Goal: Find specific page/section: Find specific page/section

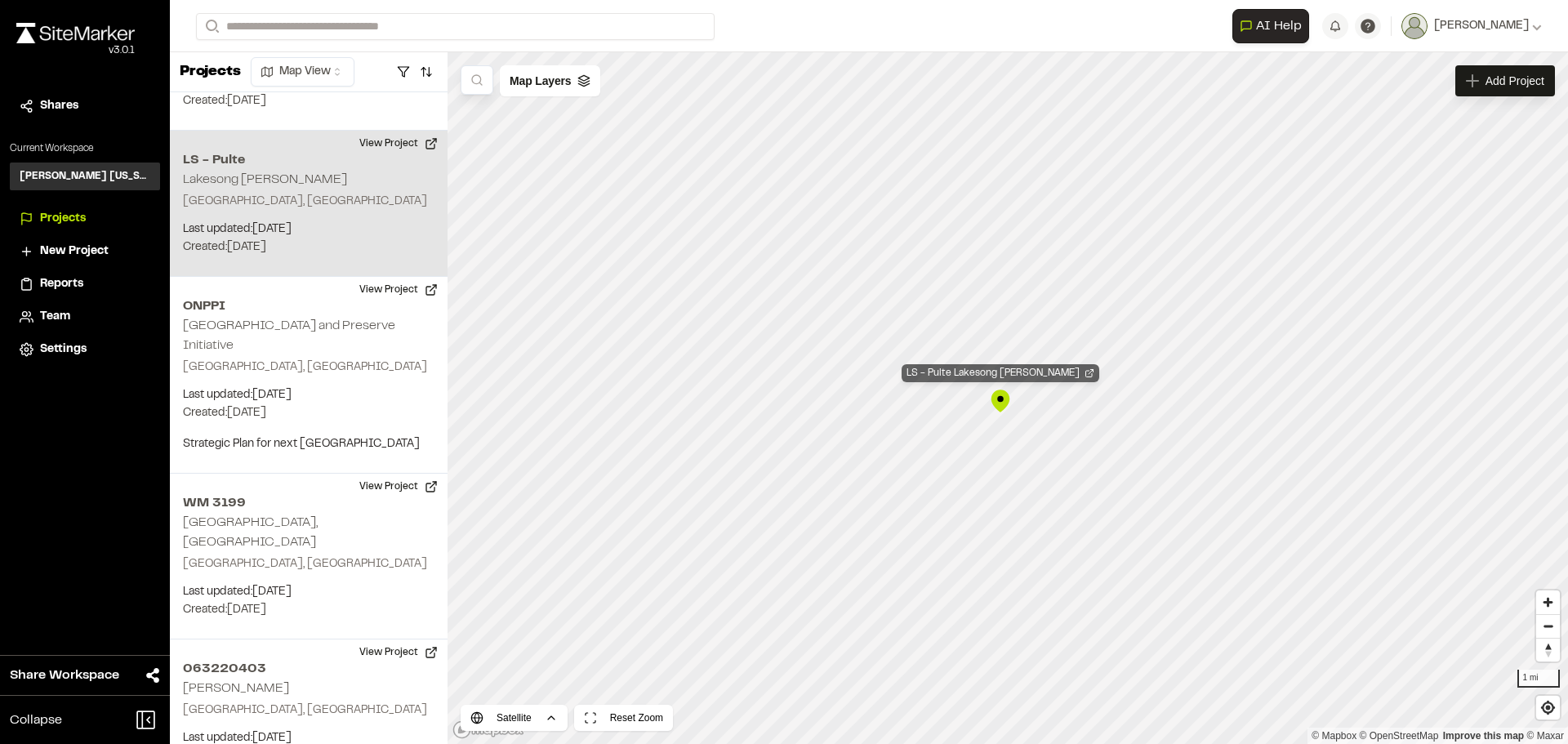
scroll to position [683, 0]
click at [389, 128] on button "View Project" at bounding box center [398, 141] width 98 height 27
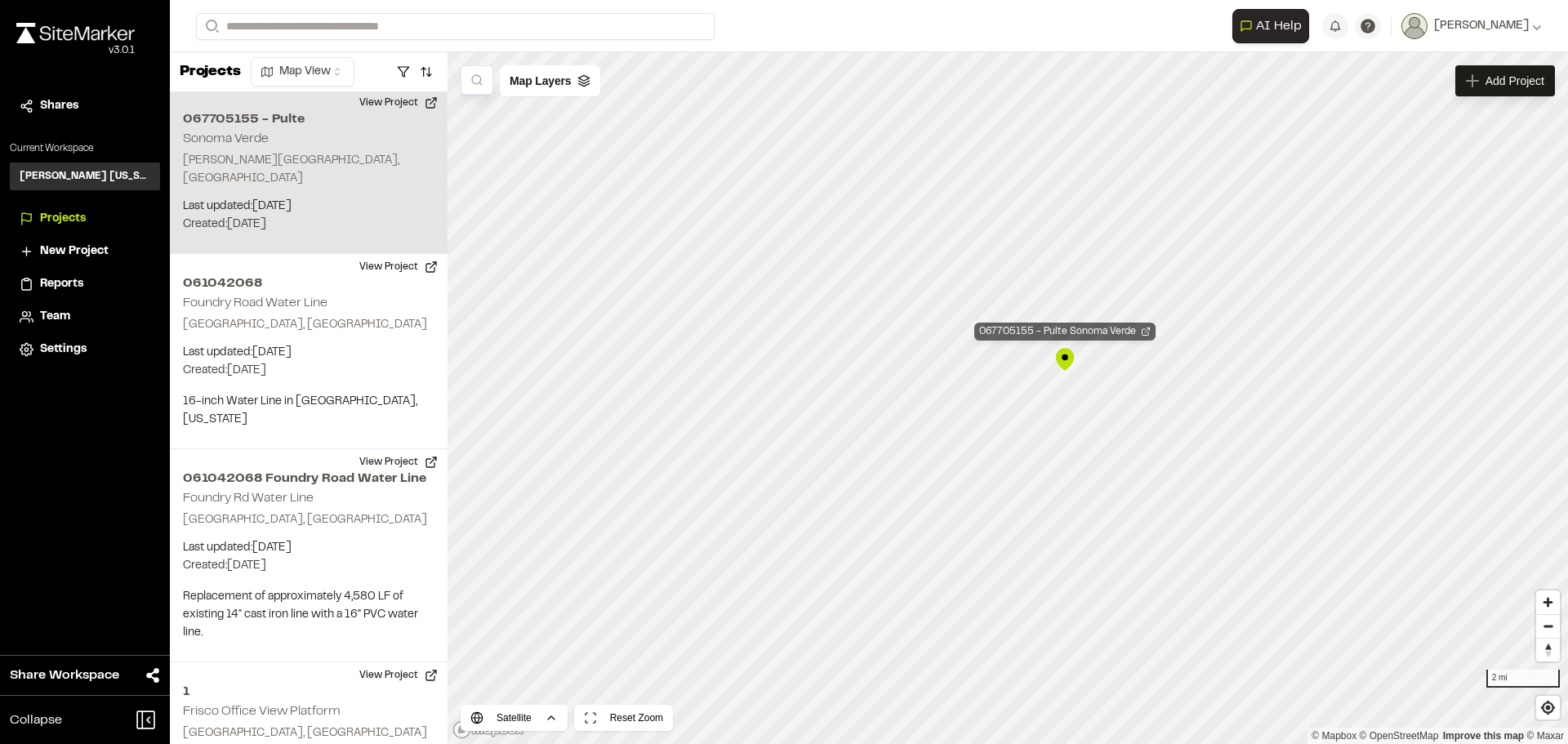
scroll to position [0, 0]
click at [396, 108] on button "View Project" at bounding box center [398, 105] width 98 height 27
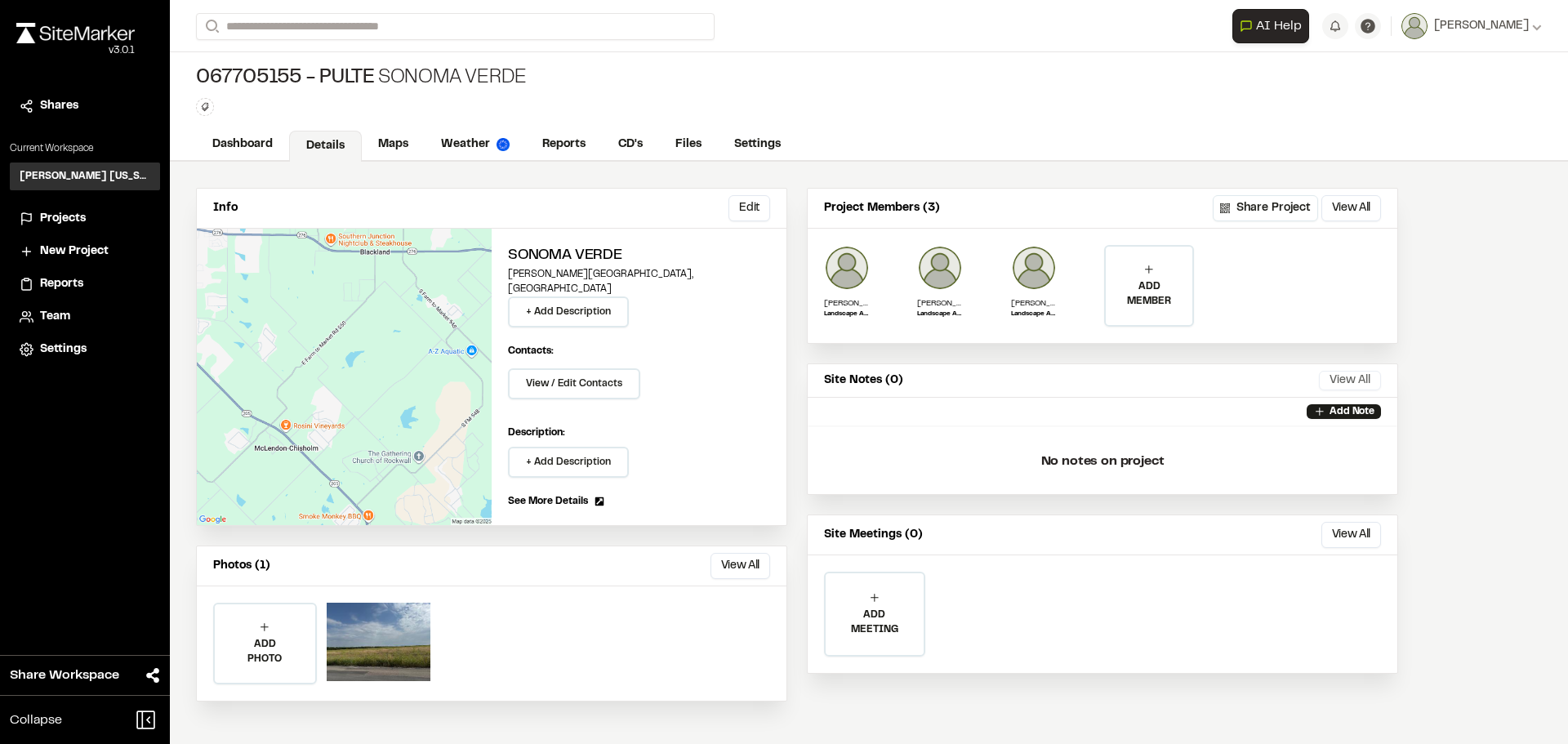
click at [1349, 378] on button "View All" at bounding box center [1351, 380] width 63 height 20
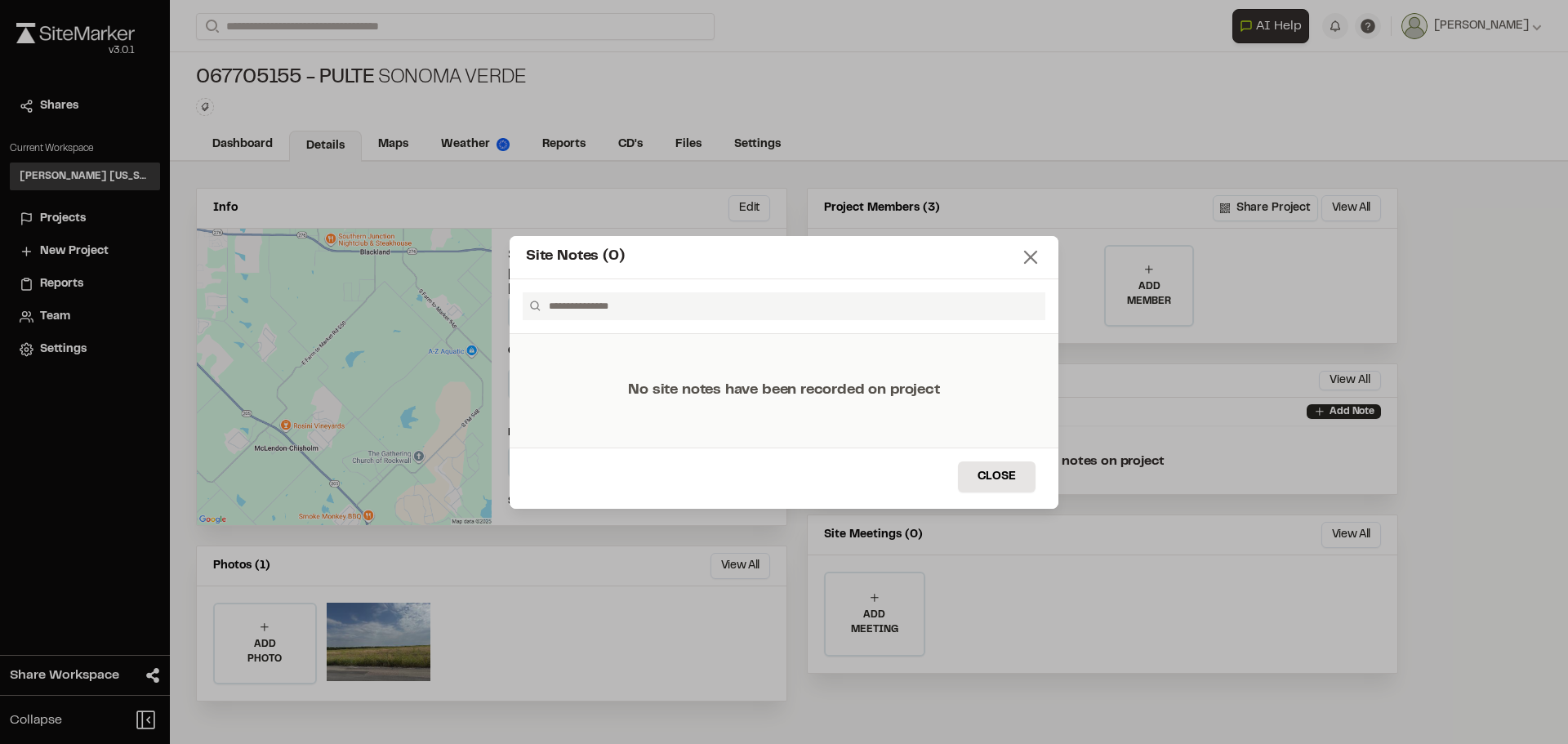
click at [1039, 263] on icon at bounding box center [1031, 258] width 23 height 23
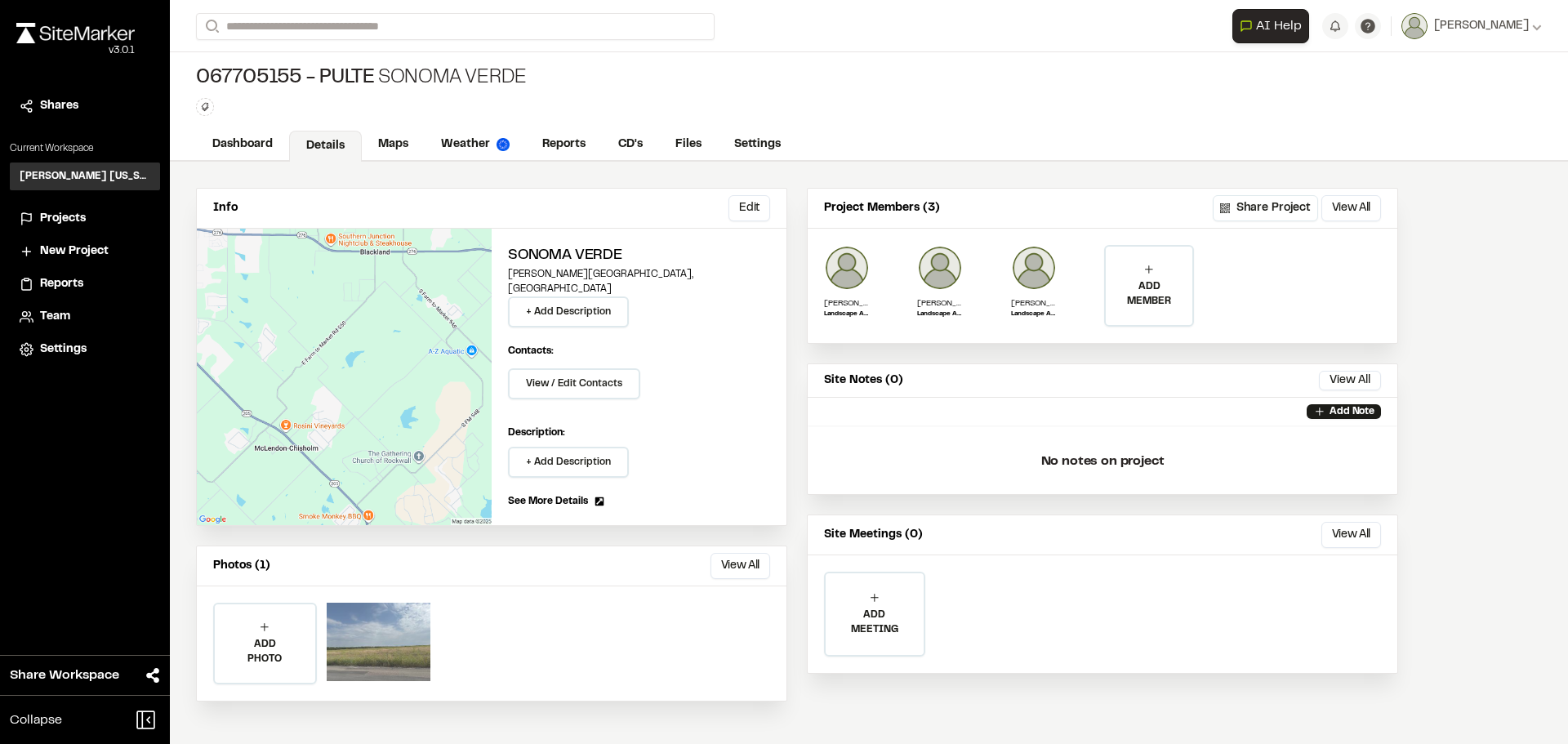
click at [379, 626] on div at bounding box center [379, 642] width 104 height 79
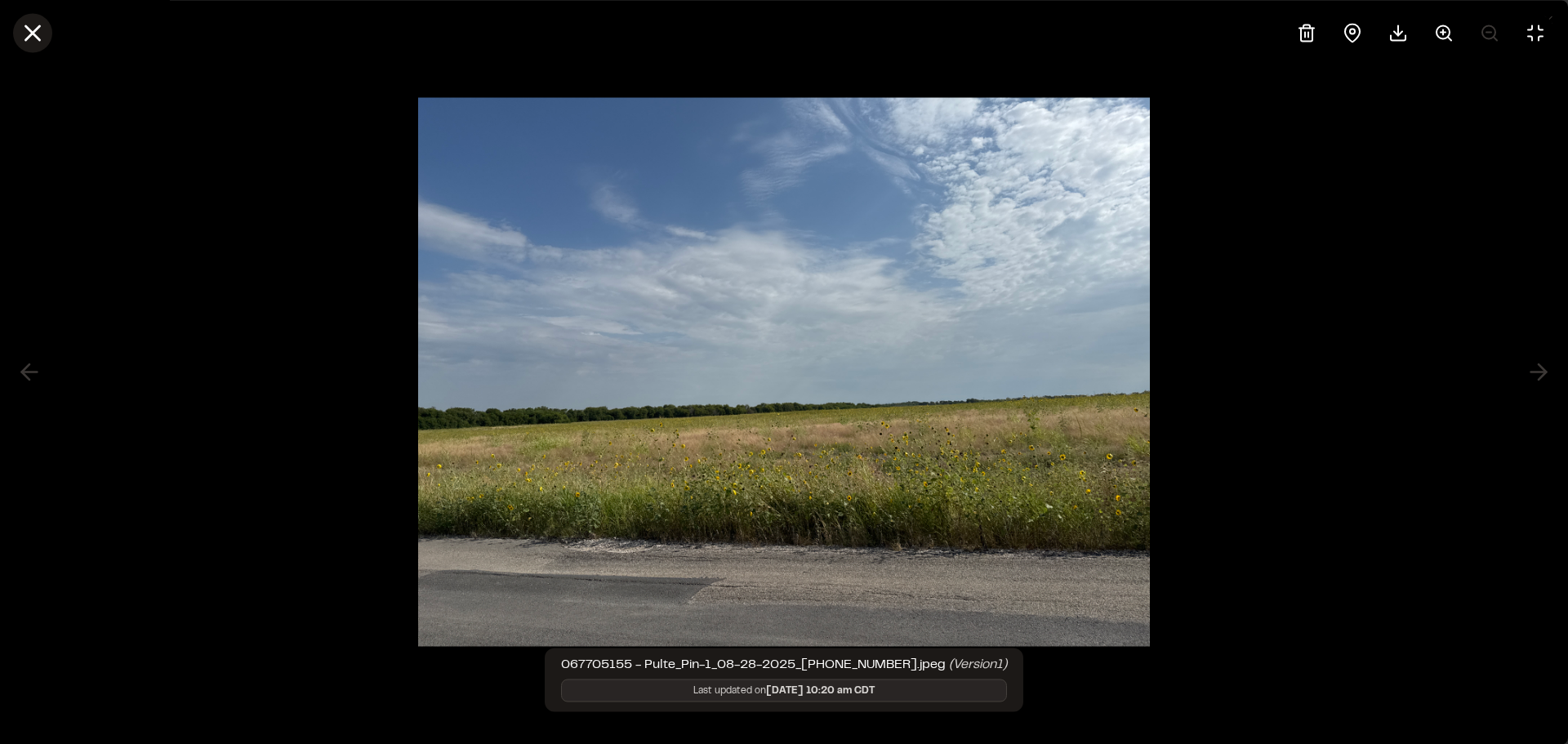
click at [36, 27] on line at bounding box center [33, 33] width 14 height 14
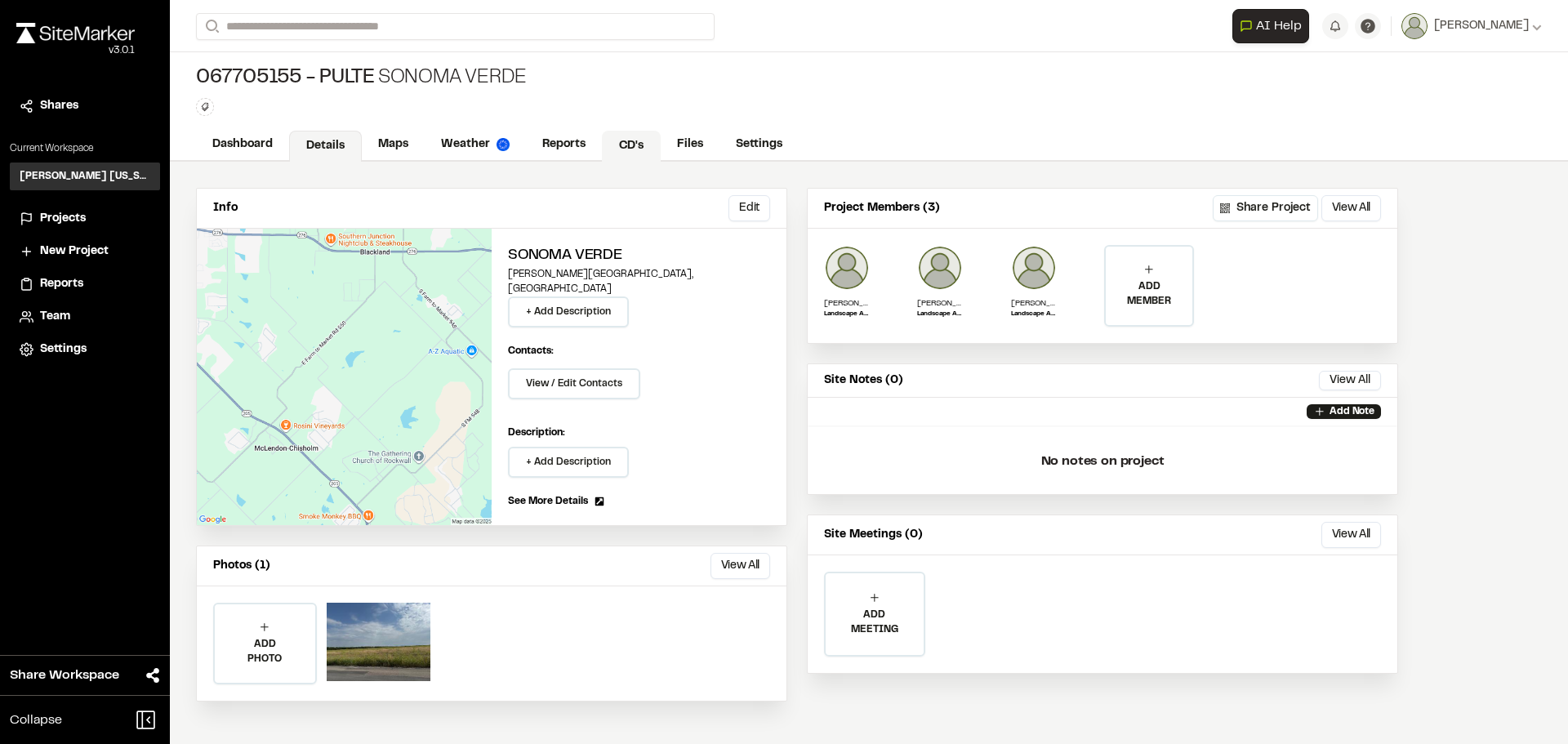
click at [629, 151] on link "CD's" at bounding box center [631, 146] width 59 height 31
